Goal: Transaction & Acquisition: Book appointment/travel/reservation

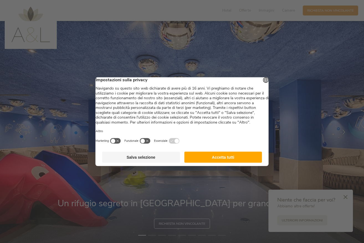
click at [221, 157] on button "Accetta tutti" at bounding box center [223, 157] width 78 height 11
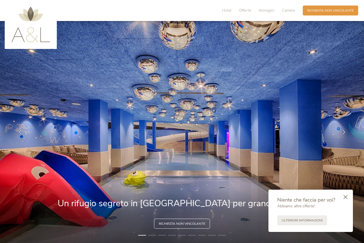
click at [346, 196] on icon at bounding box center [345, 197] width 4 height 4
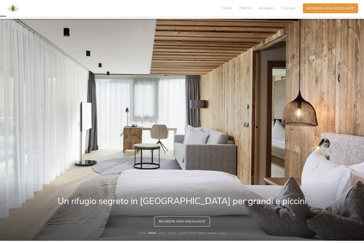
scroll to position [22, 0]
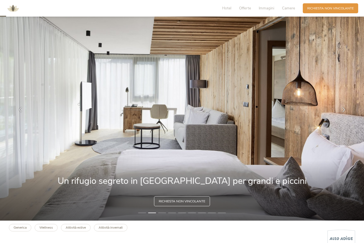
click at [162, 213] on li "3" at bounding box center [162, 213] width 8 height 4
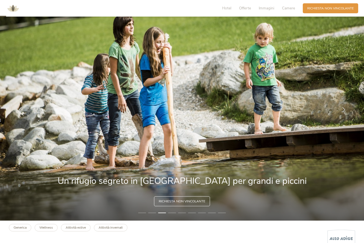
click at [173, 213] on li "4" at bounding box center [172, 213] width 8 height 4
click at [183, 213] on li "5" at bounding box center [182, 213] width 8 height 4
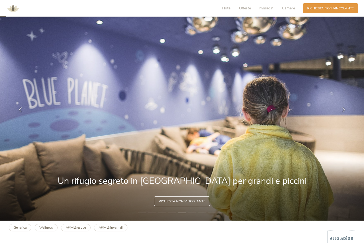
click at [191, 214] on li "6" at bounding box center [192, 213] width 8 height 4
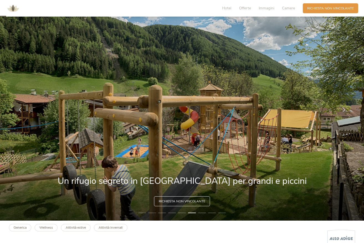
click at [201, 214] on li "7" at bounding box center [202, 213] width 8 height 4
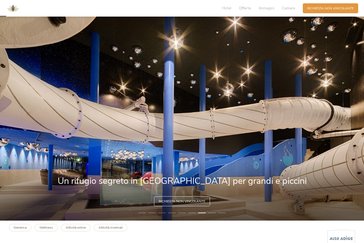
click at [214, 213] on li "8" at bounding box center [212, 213] width 8 height 4
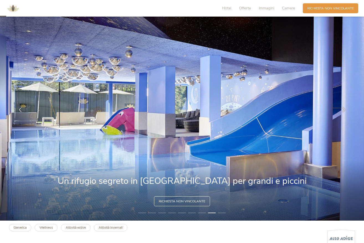
click at [223, 213] on li "9" at bounding box center [222, 213] width 8 height 4
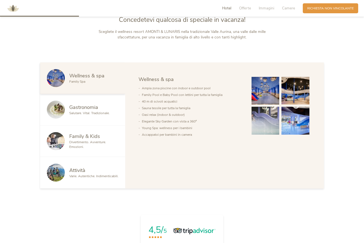
scroll to position [247, 0]
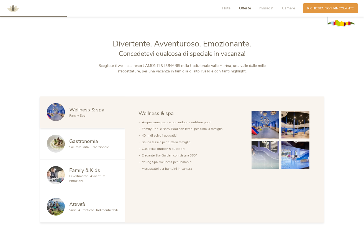
click at [246, 8] on span "Offerte" at bounding box center [245, 8] width 12 height 5
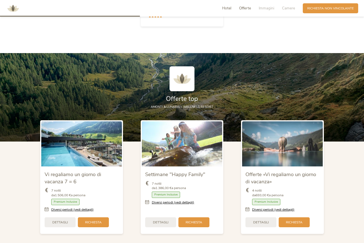
scroll to position [533, 0]
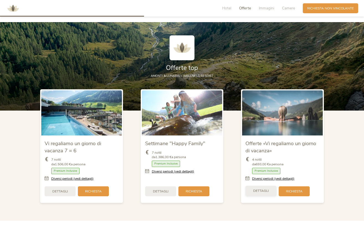
click at [258, 192] on div "Dettagli" at bounding box center [260, 191] width 31 height 10
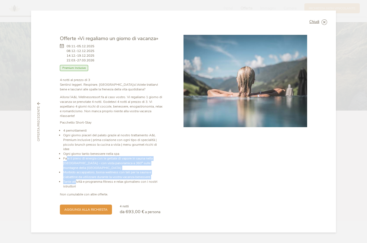
drag, startPoint x: 66, startPoint y: 156, endPoint x: 76, endPoint y: 176, distance: 22.5
click at [76, 178] on ul "4 pernottamenti Ogni giorno piaceri del palato grazie al nostro trattamento A&L…" at bounding box center [112, 159] width 104 height 60
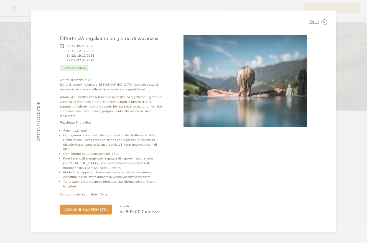
click at [88, 170] on li "Morbido accappatoio, borsa wellness con teli per la sauna e ciabattine da utili…" at bounding box center [113, 174] width 101 height 9
click at [325, 25] on icon at bounding box center [324, 22] width 6 height 6
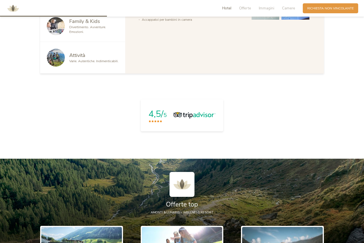
scroll to position [286, 0]
